Goal: Task Accomplishment & Management: Use online tool/utility

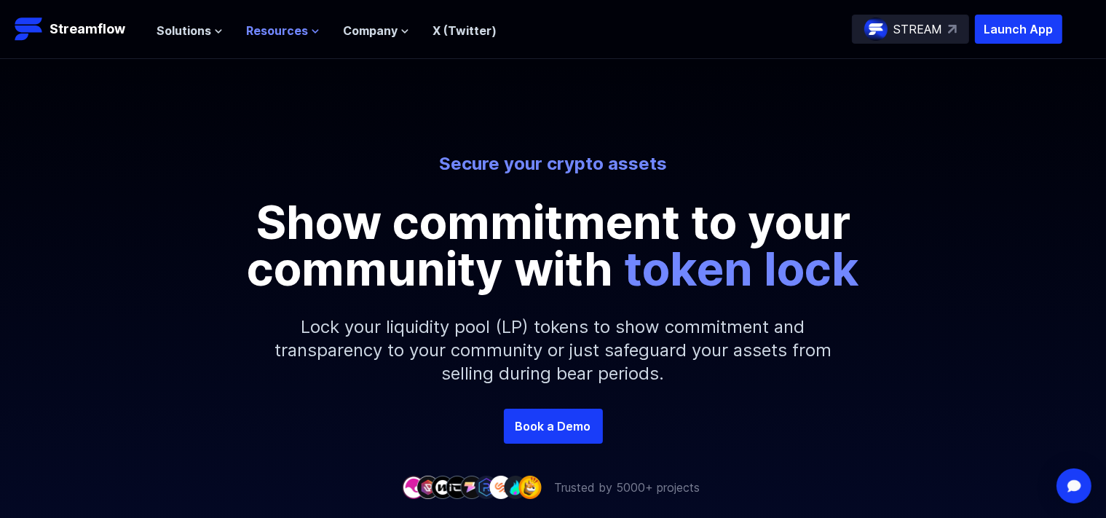
click at [280, 34] on span "Resources" at bounding box center [277, 30] width 62 height 17
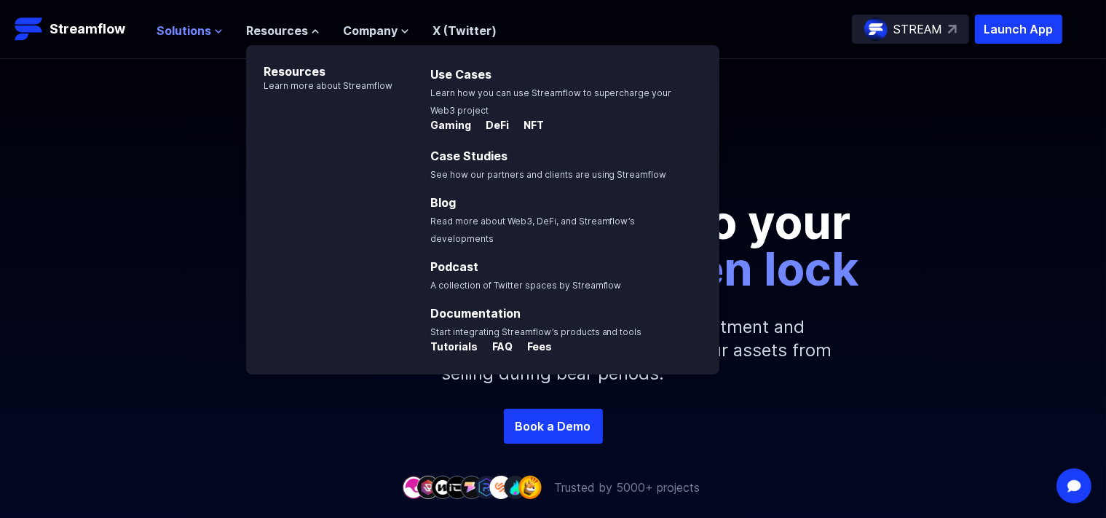
click at [179, 35] on span "Solutions" at bounding box center [184, 30] width 55 height 17
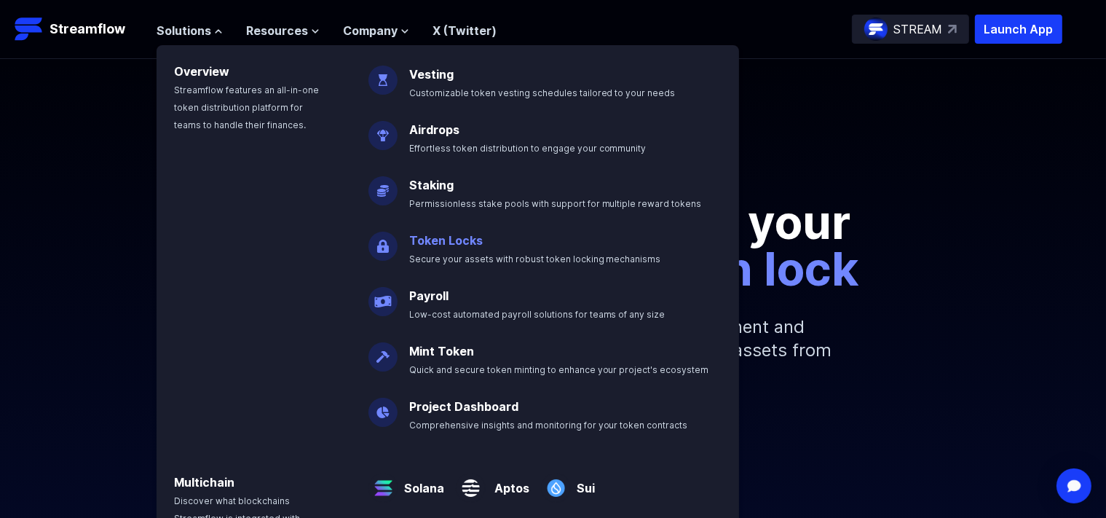
click at [473, 240] on link "Token Locks" at bounding box center [446, 240] width 74 height 15
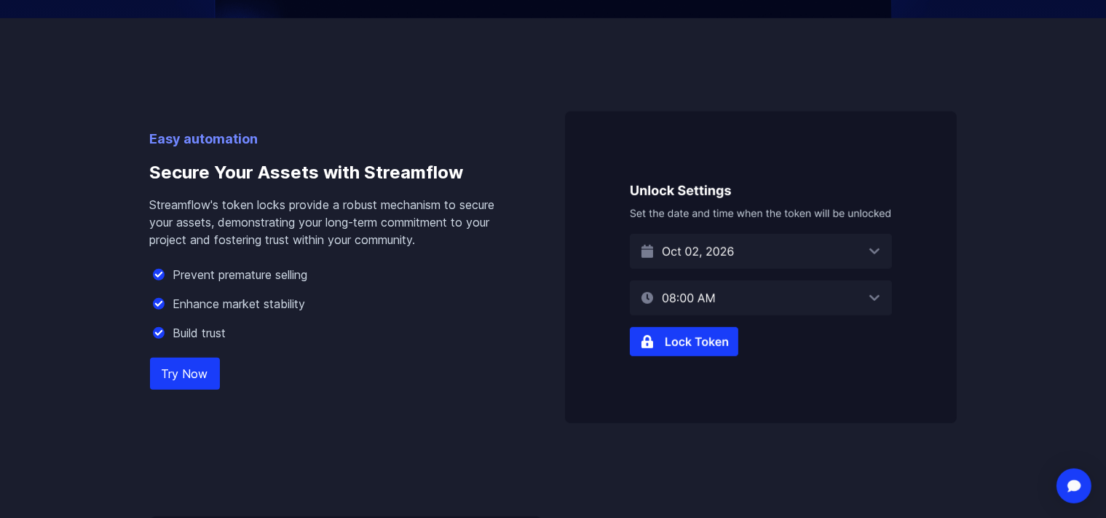
scroll to position [861, 0]
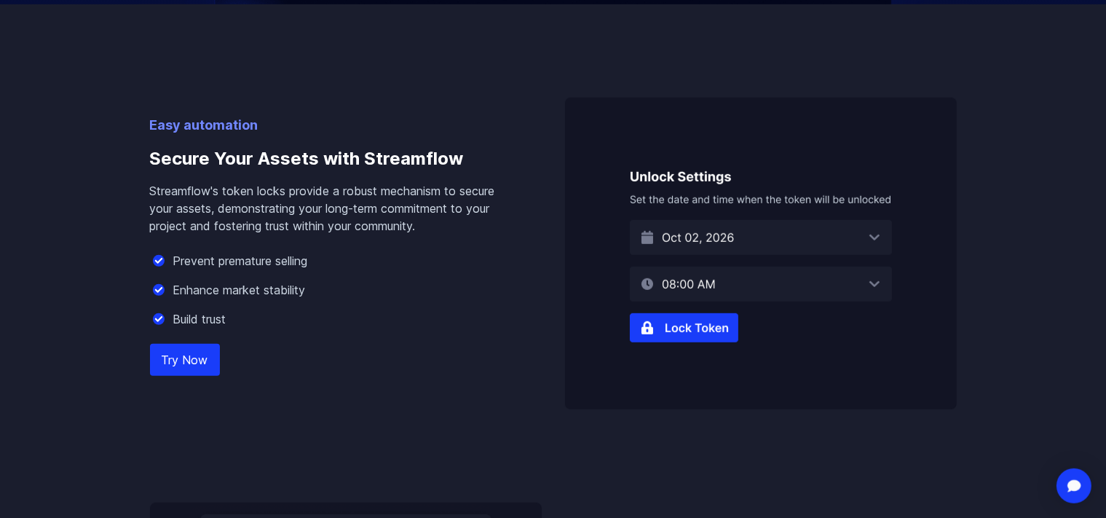
click at [845, 229] on img at bounding box center [761, 254] width 392 height 312
click at [885, 223] on img at bounding box center [761, 254] width 392 height 312
click at [885, 224] on img at bounding box center [761, 254] width 392 height 312
click at [732, 305] on img at bounding box center [761, 254] width 392 height 312
click at [704, 317] on img at bounding box center [761, 254] width 392 height 312
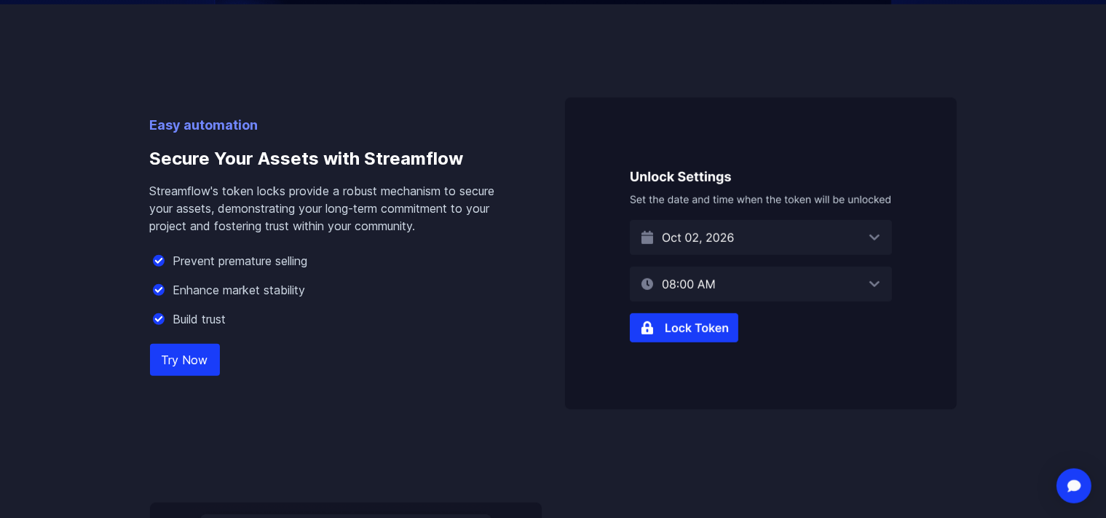
scroll to position [950, 0]
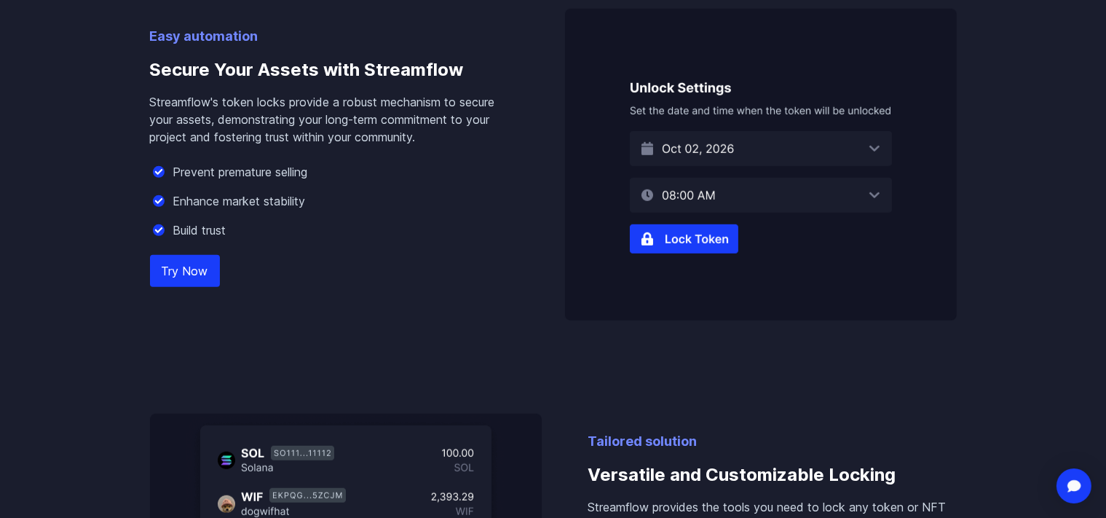
click at [192, 267] on link "Try Now" at bounding box center [185, 271] width 70 height 32
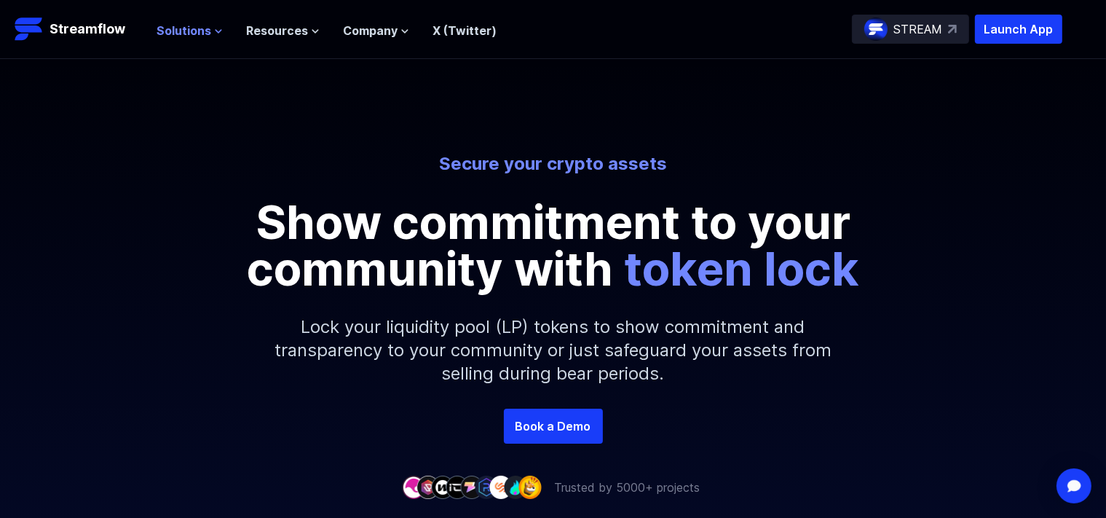
drag, startPoint x: 250, startPoint y: 41, endPoint x: 197, endPoint y: 31, distance: 53.3
click at [197, 31] on div "Solutions Overview Streamflow features an all-in-one token distribution platfor…" at bounding box center [327, 29] width 340 height 29
click at [215, 28] on icon at bounding box center [218, 31] width 9 height 9
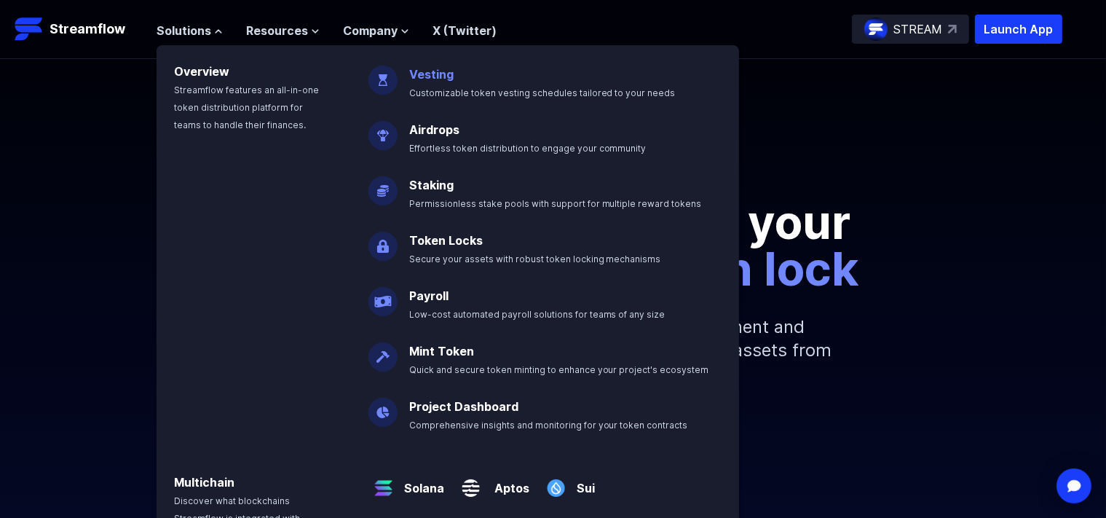
click at [431, 79] on link "Vesting" at bounding box center [431, 74] width 44 height 15
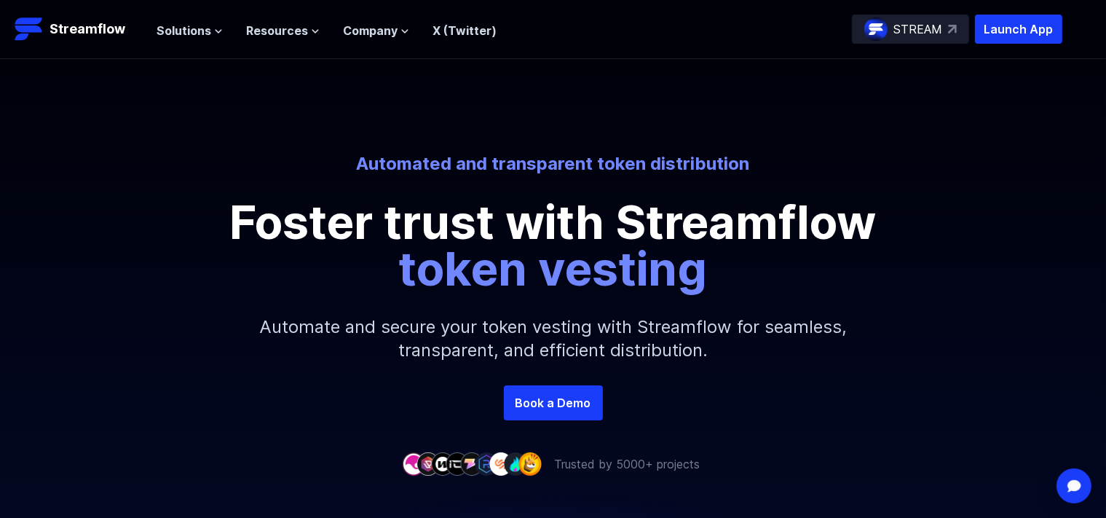
click at [208, 48] on header "Streamflow Launch App STREAM Solutions Overview Streamflow features an all-in-o…" at bounding box center [553, 29] width 1106 height 59
click at [209, 31] on button "Solutions" at bounding box center [190, 30] width 66 height 17
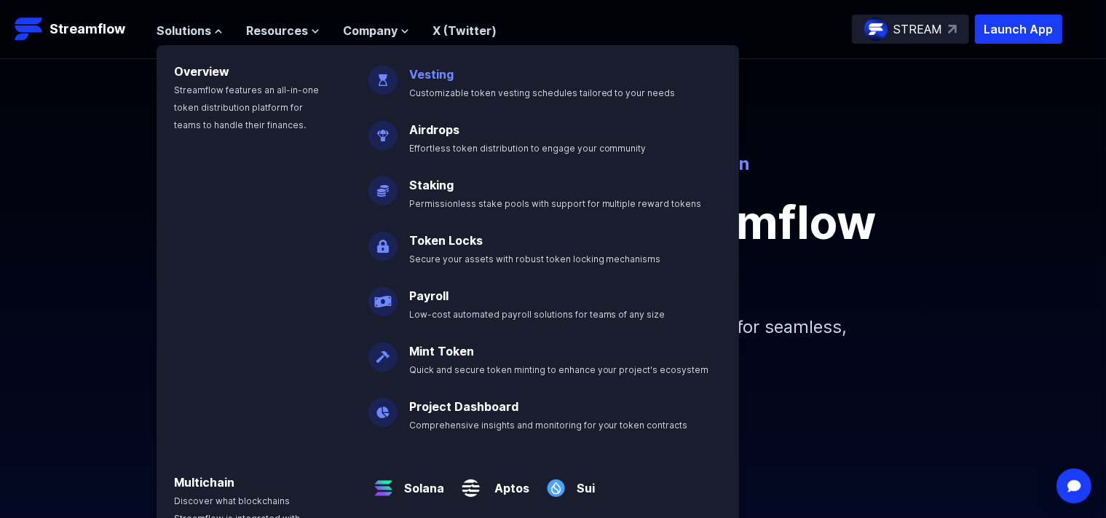
click at [433, 71] on link "Vesting" at bounding box center [431, 74] width 44 height 15
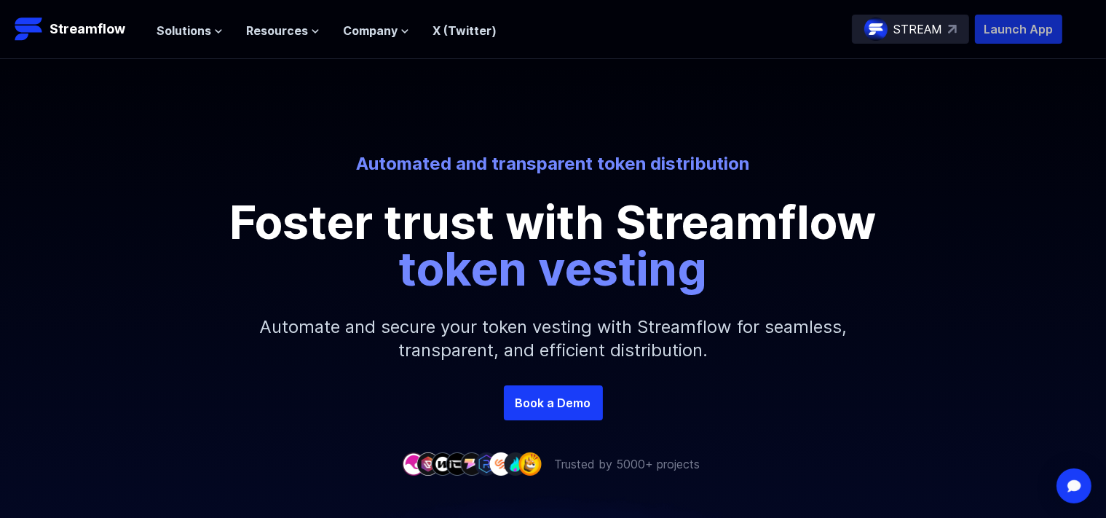
click at [1047, 33] on p "Launch App" at bounding box center [1018, 29] width 87 height 29
